Goal: Transaction & Acquisition: Purchase product/service

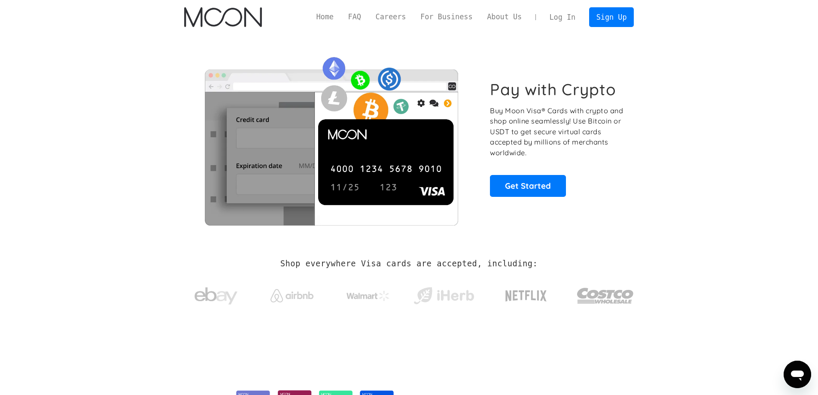
click at [567, 15] on link "Log In" at bounding box center [562, 17] width 40 height 19
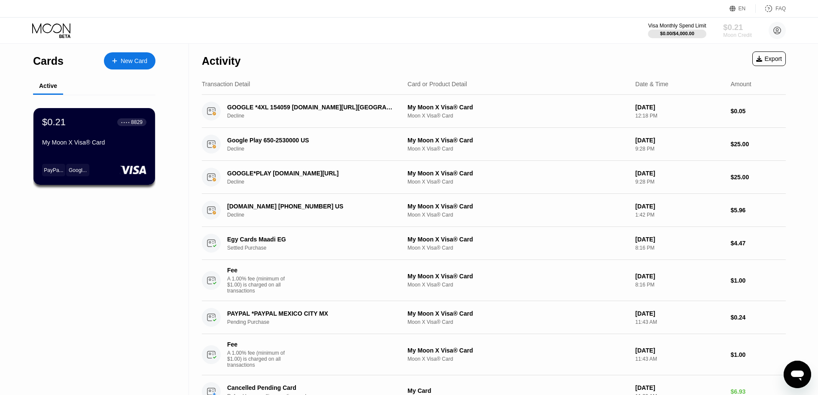
click at [731, 34] on div "Moon Credit" at bounding box center [737, 35] width 29 height 6
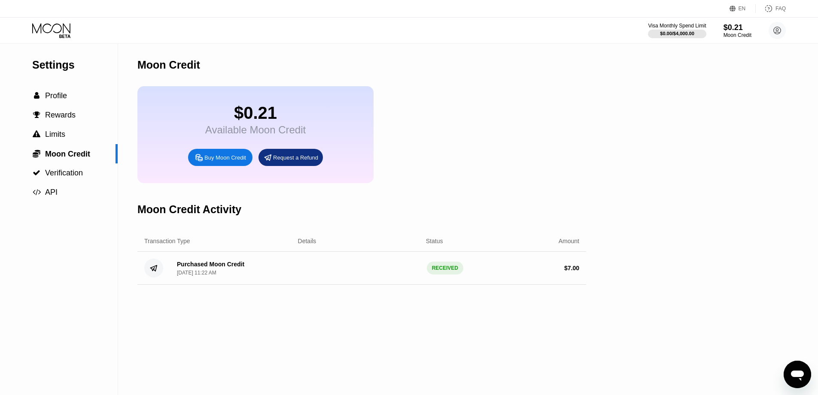
click at [232, 160] on div "Buy Moon Credit" at bounding box center [225, 157] width 42 height 7
type input "0"
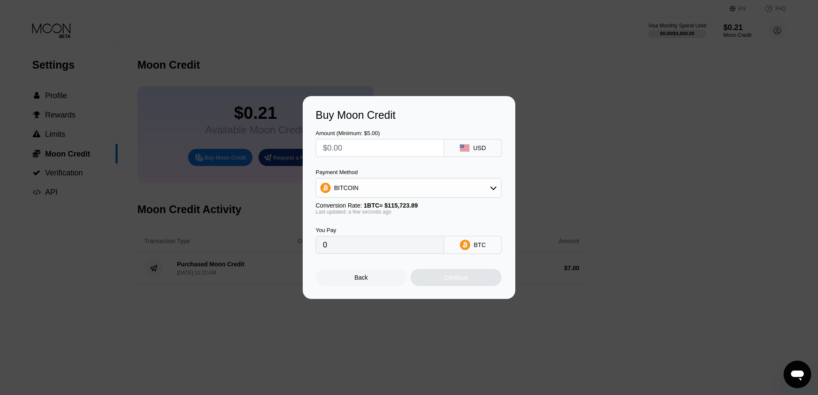
click at [410, 149] on input "text" at bounding box center [380, 148] width 114 height 17
type input "$5"
drag, startPoint x: 423, startPoint y: 187, endPoint x: 419, endPoint y: 190, distance: 4.6
click at [423, 187] on div "BITCOIN" at bounding box center [408, 187] width 185 height 17
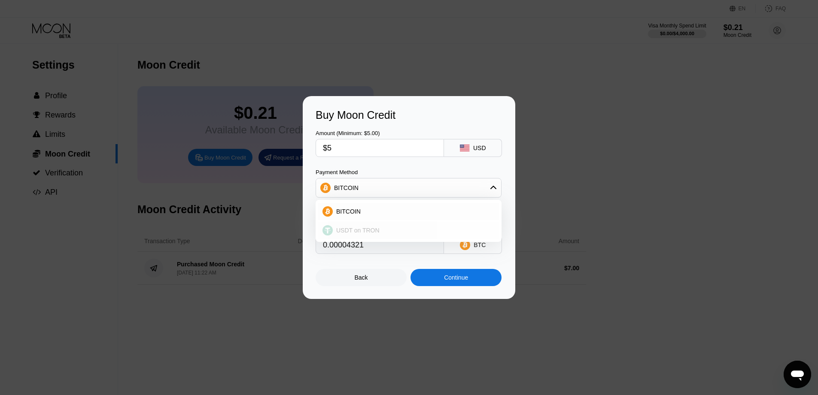
click at [378, 228] on span "USDT on TRON" at bounding box center [357, 230] width 43 height 7
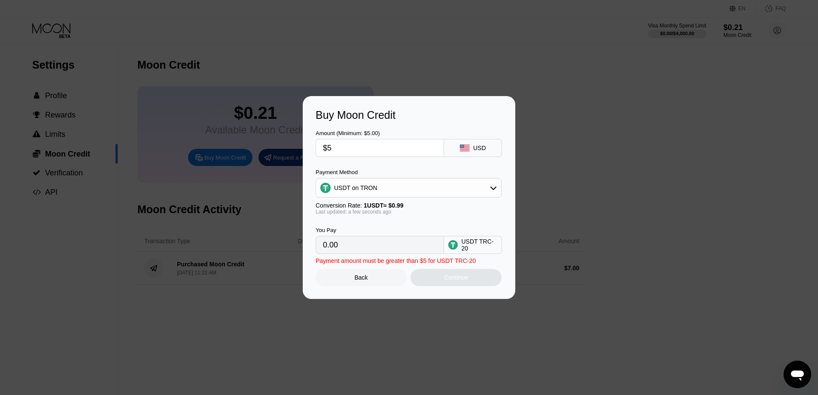
type input "5.05"
click at [441, 278] on div "Continue" at bounding box center [455, 277] width 91 height 17
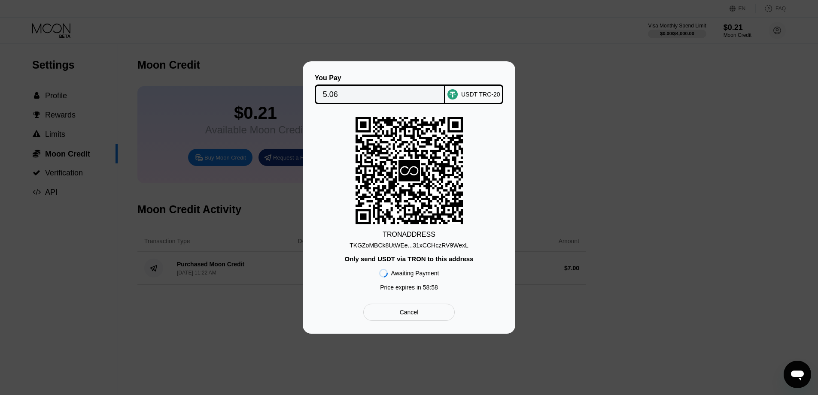
click at [449, 245] on div "TKGZoMBCk8UtWEe...31xCCHczRV9WexL" at bounding box center [408, 245] width 118 height 7
